Goal: Navigation & Orientation: Find specific page/section

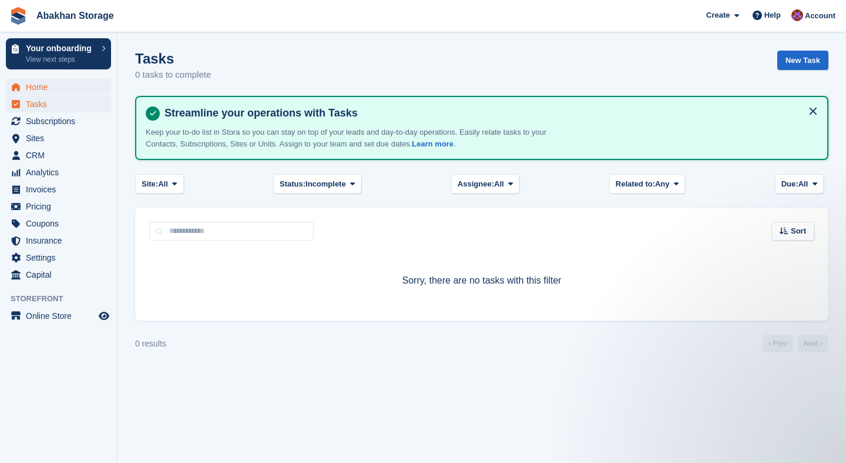
click at [41, 84] on span "Home" at bounding box center [61, 87] width 71 height 16
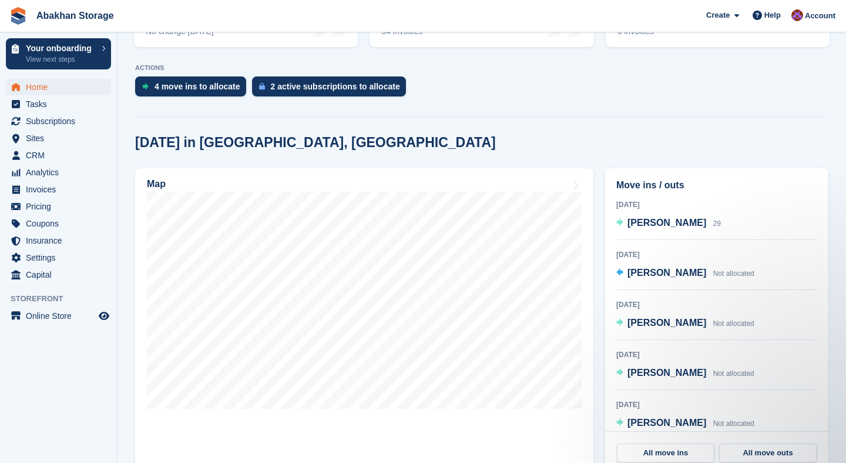
scroll to position [253, 0]
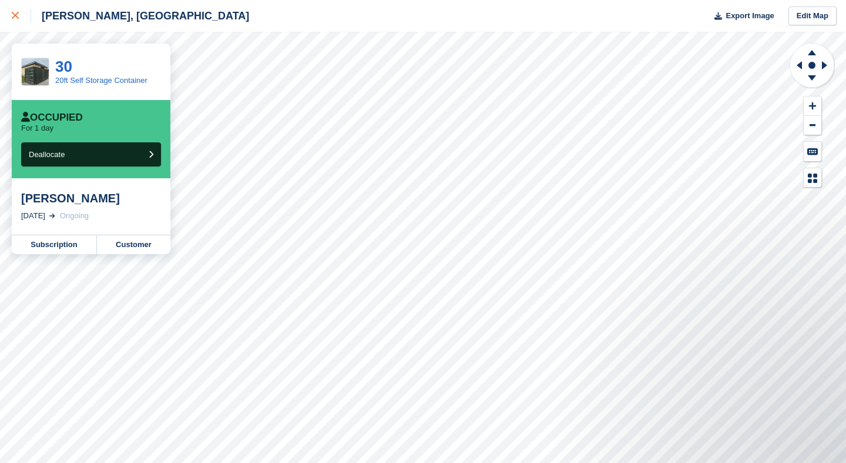
click at [12, 15] on icon at bounding box center [15, 15] width 7 height 7
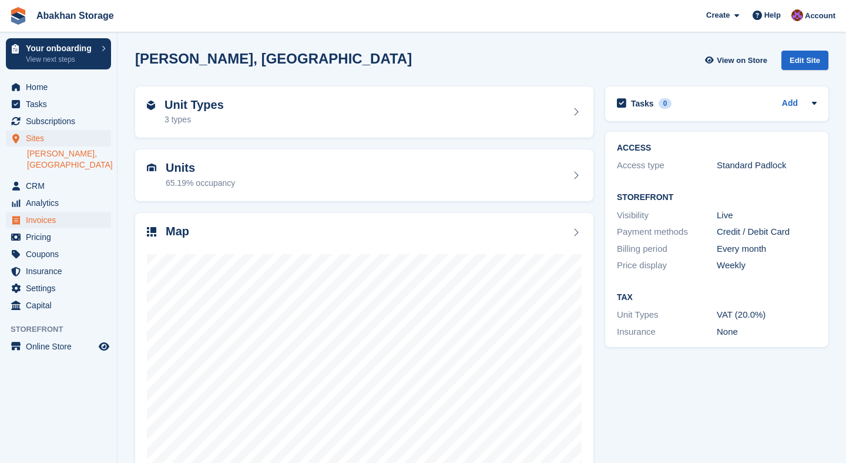
click at [39, 220] on span "Invoices" at bounding box center [61, 220] width 71 height 16
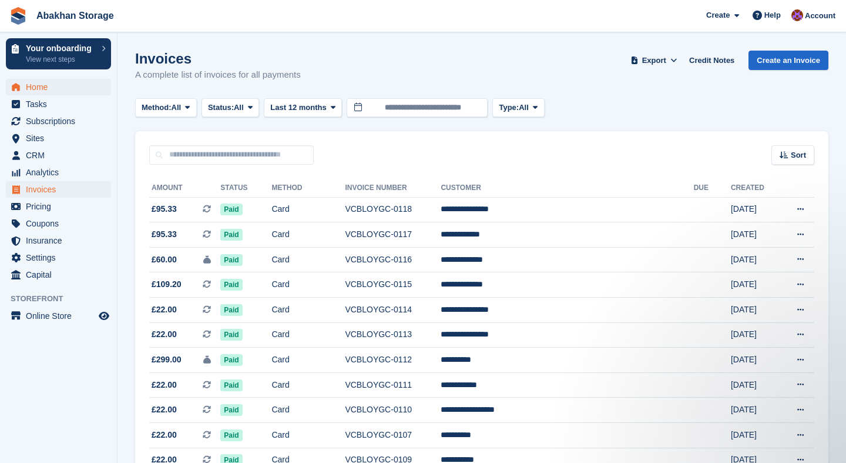
click at [51, 88] on span "Home" at bounding box center [61, 87] width 71 height 16
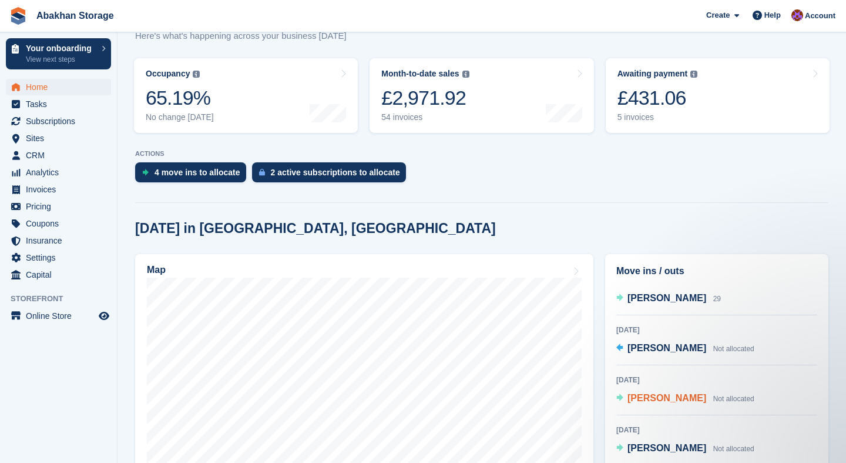
scroll to position [17, 0]
